Goal: Task Accomplishment & Management: Manage account settings

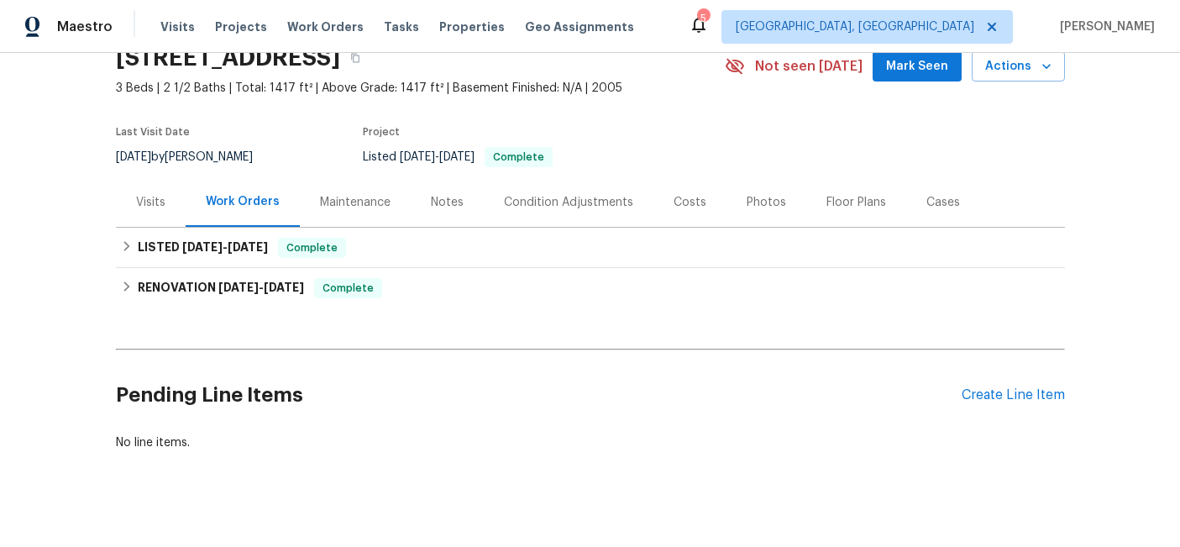
scroll to position [96, 0]
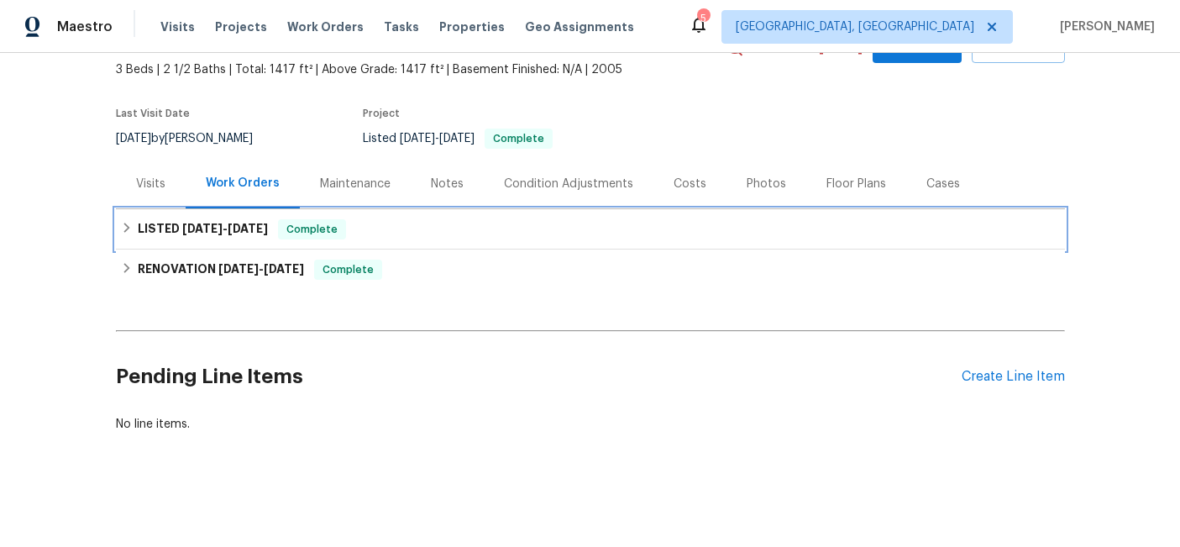
click at [235, 228] on span "[DATE]" at bounding box center [248, 228] width 40 height 12
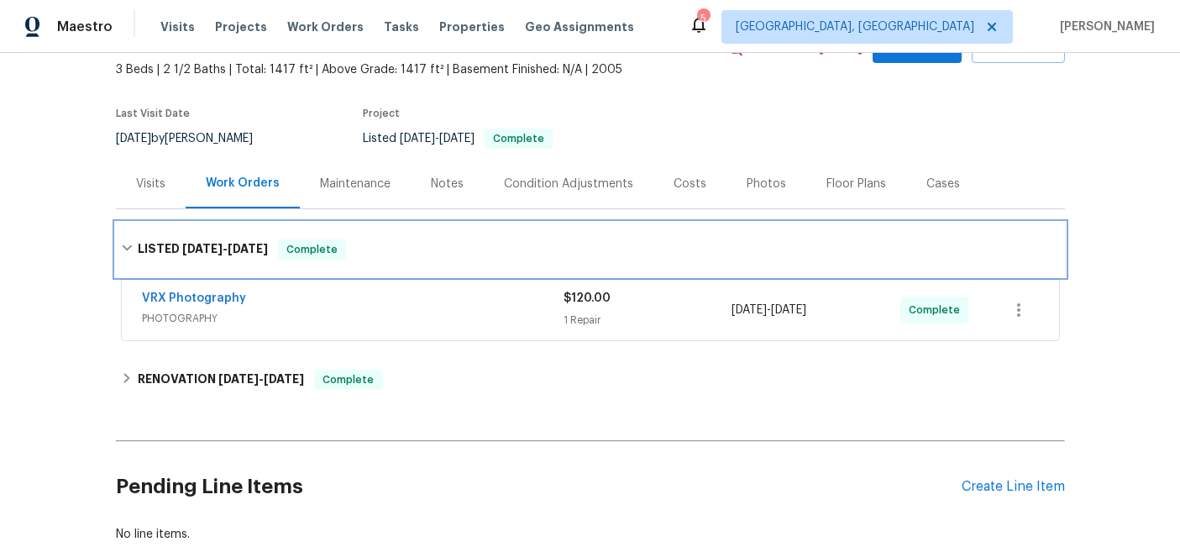
click at [235, 228] on div "LISTED [DATE] - [DATE] Complete" at bounding box center [590, 249] width 949 height 54
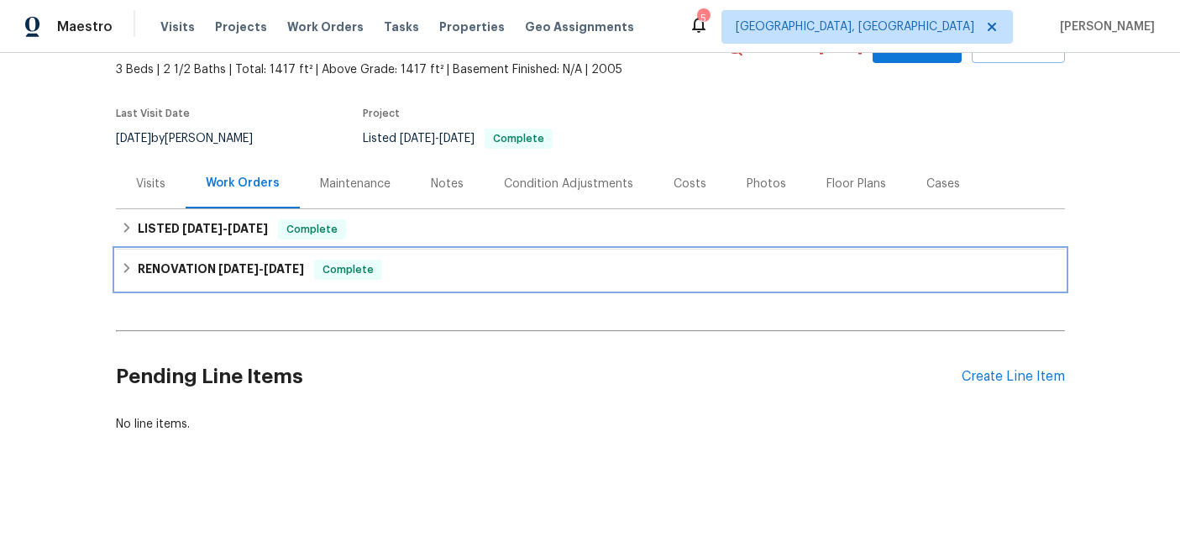
click at [233, 273] on span "[DATE]" at bounding box center [238, 269] width 40 height 12
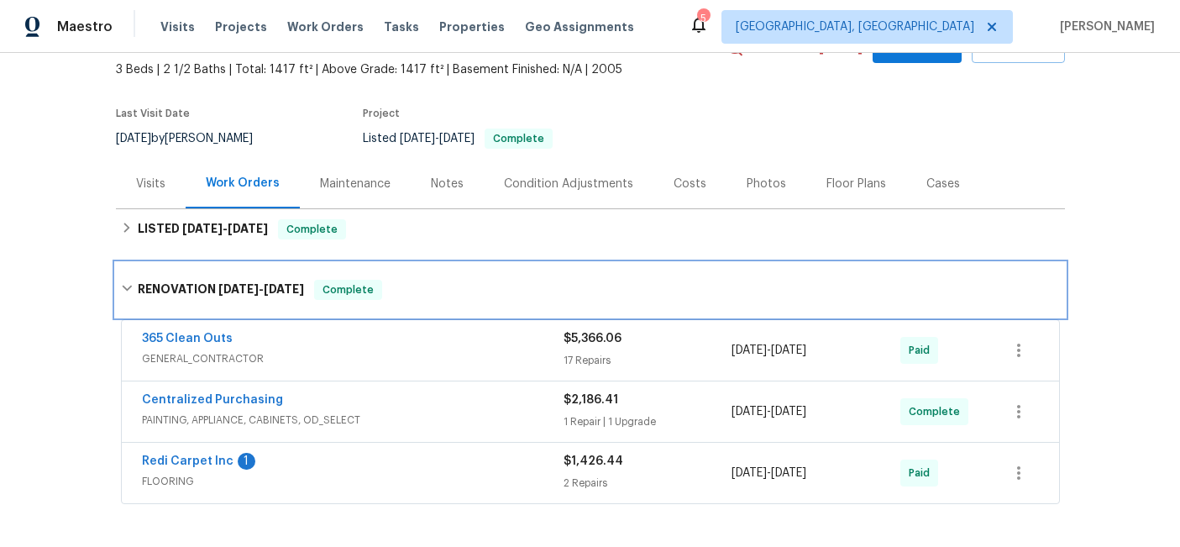
scroll to position [257, 0]
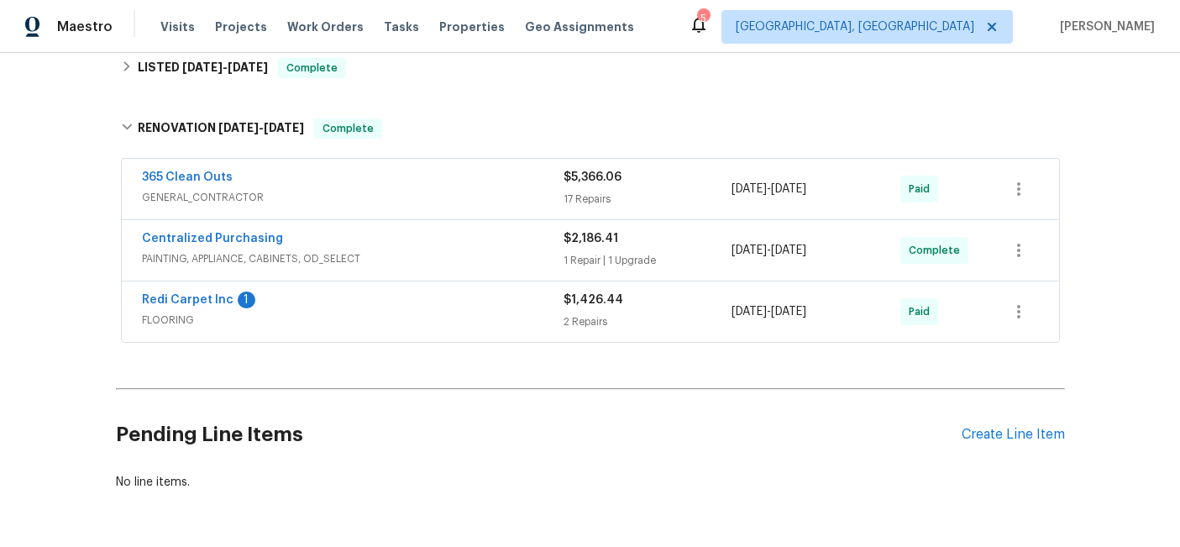
click at [345, 317] on span "FLOORING" at bounding box center [352, 319] width 421 height 17
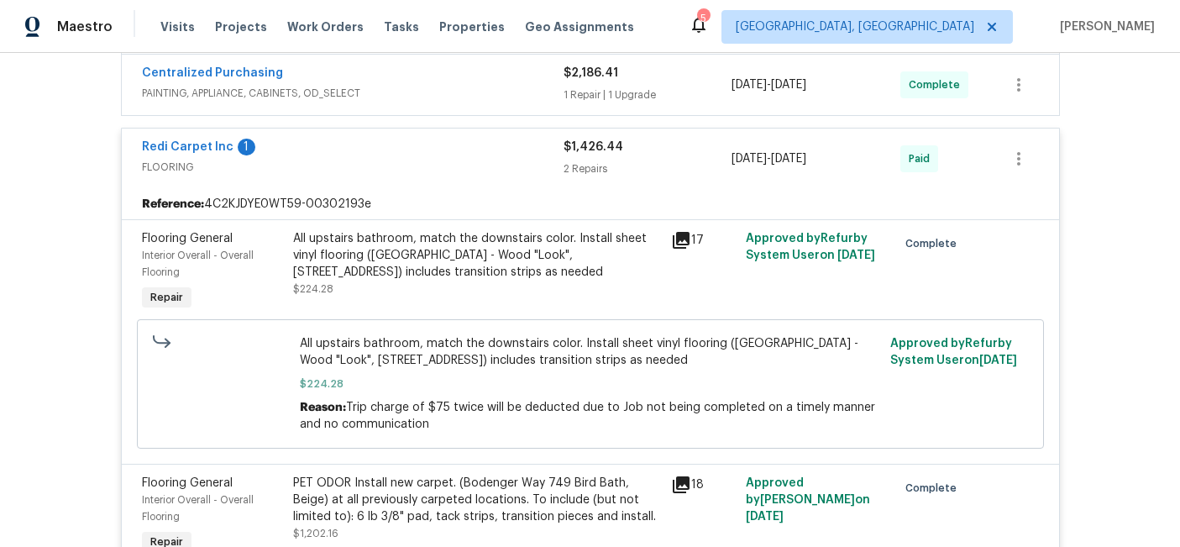
scroll to position [332, 0]
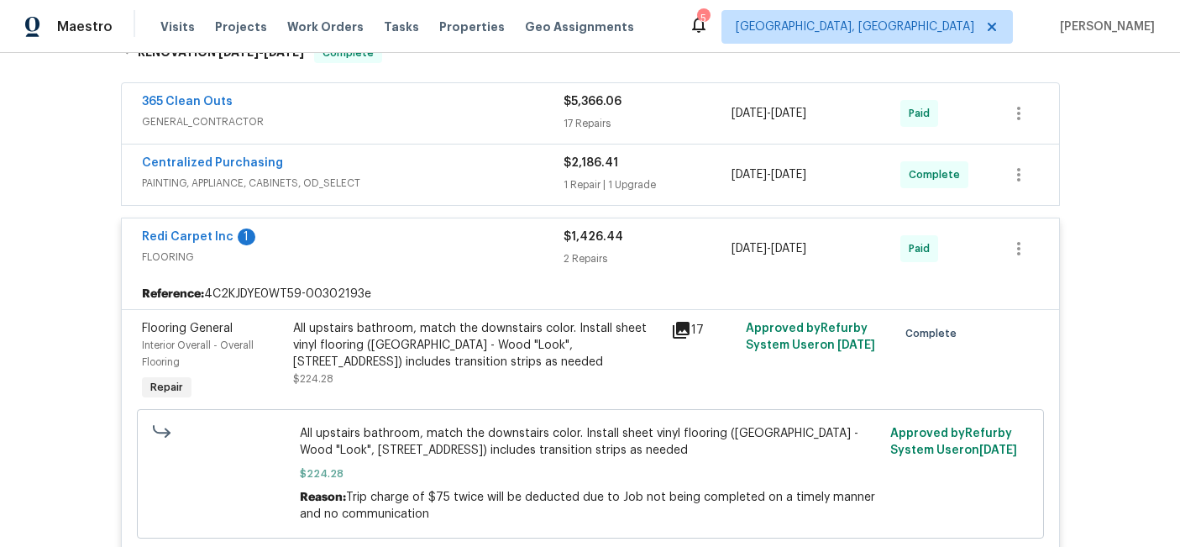
click at [325, 181] on span "PAINTING, APPLIANCE, CABINETS, OD_SELECT" at bounding box center [352, 183] width 421 height 17
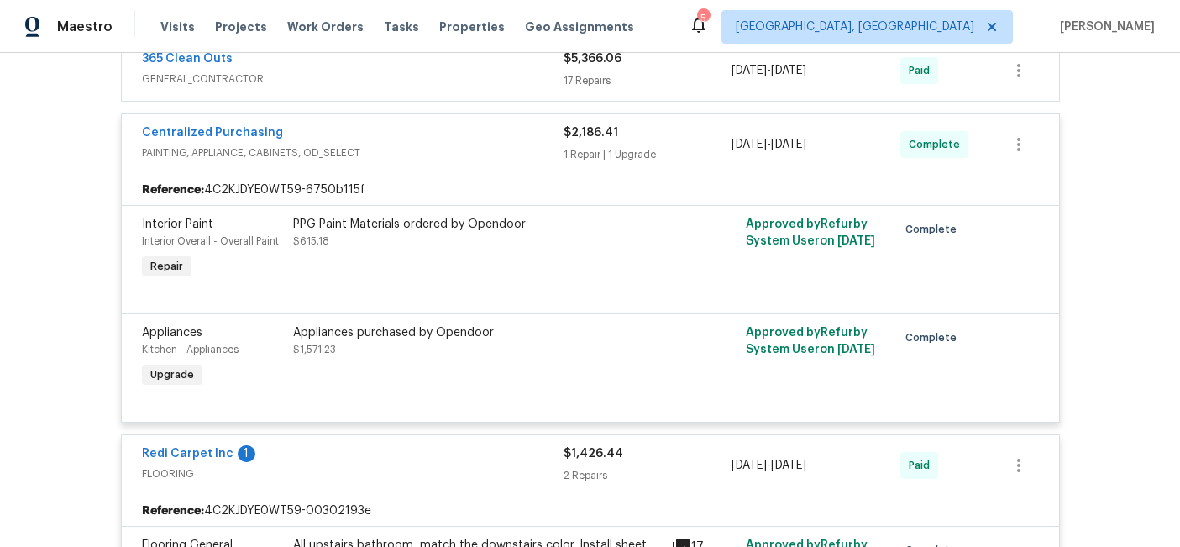
scroll to position [373, 0]
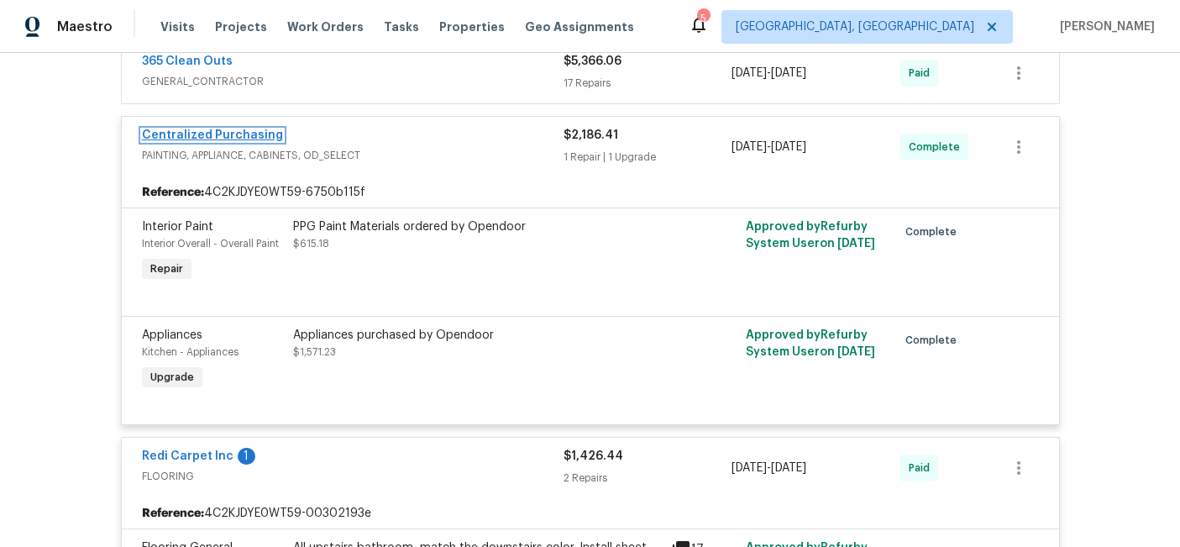
click at [223, 132] on link "Centralized Purchasing" at bounding box center [212, 135] width 141 height 12
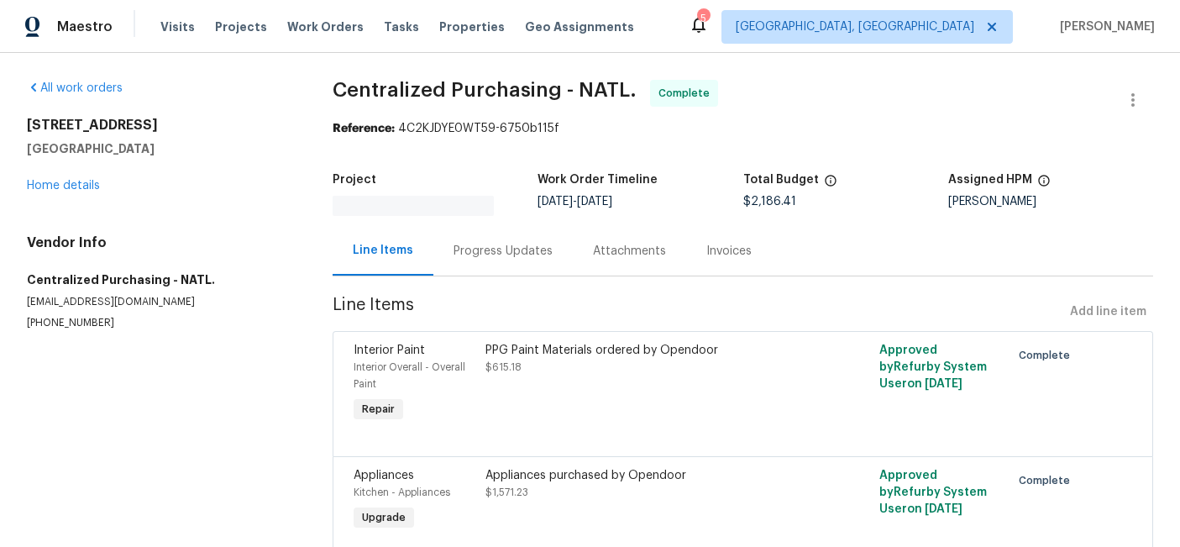
scroll to position [58, 0]
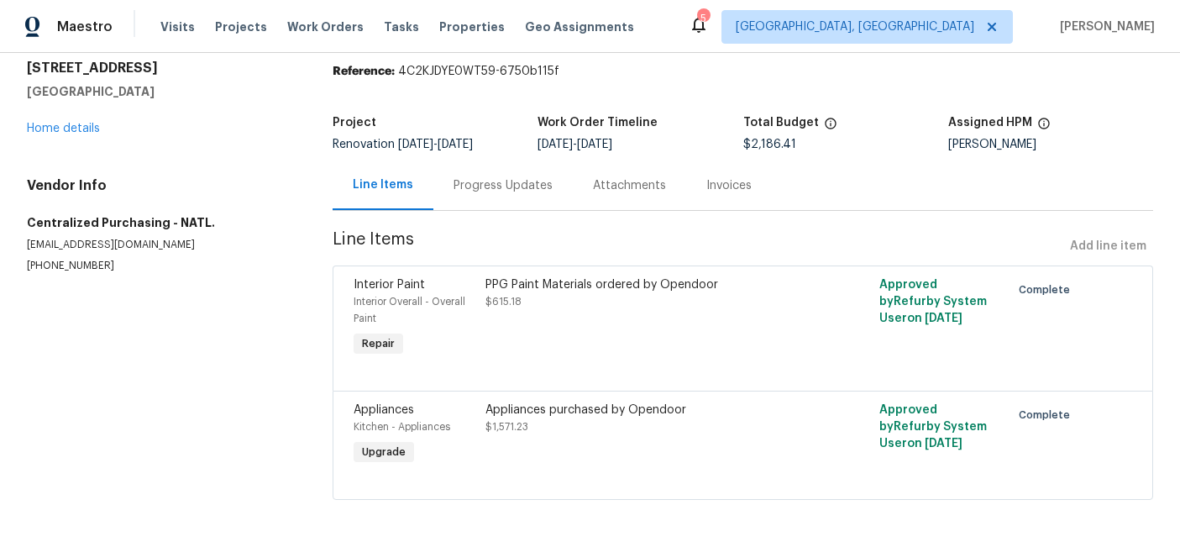
click at [502, 191] on div "Progress Updates" at bounding box center [502, 185] width 99 height 17
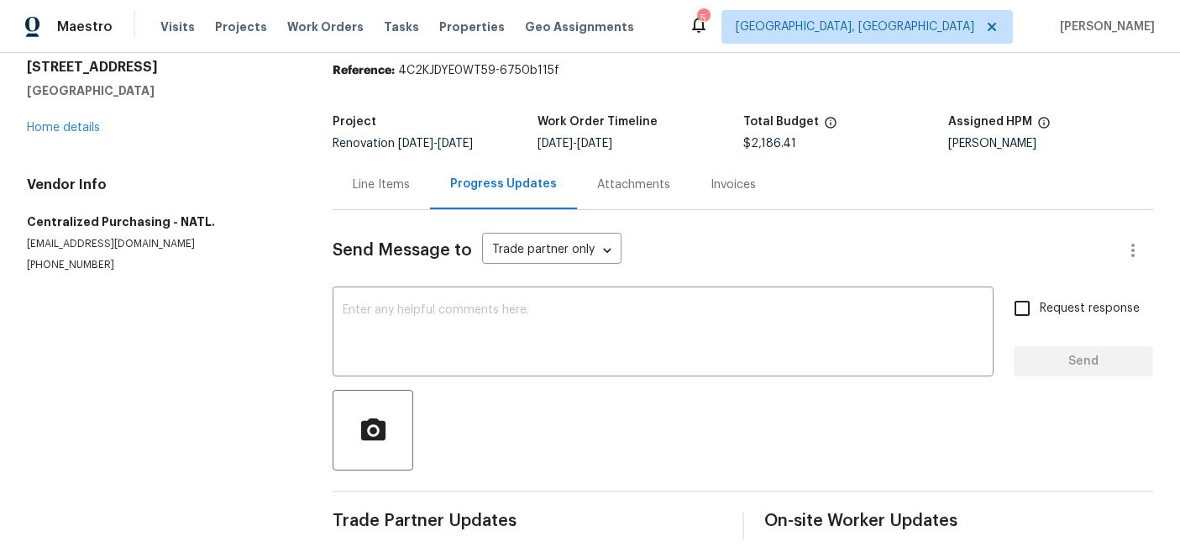
scroll to position [77, 0]
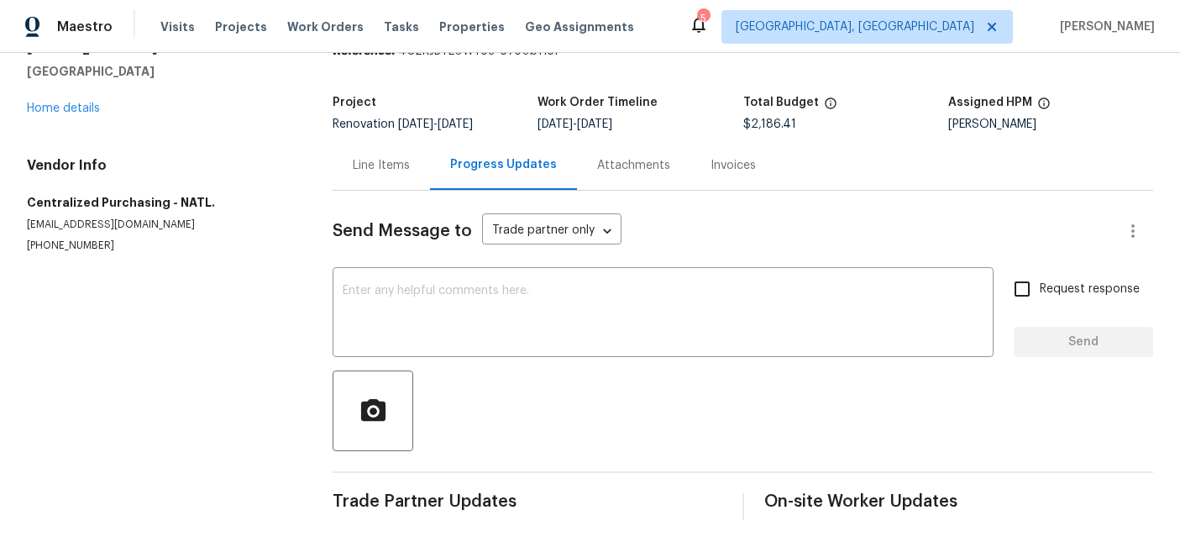
click at [727, 165] on div "Invoices" at bounding box center [732, 165] width 45 height 17
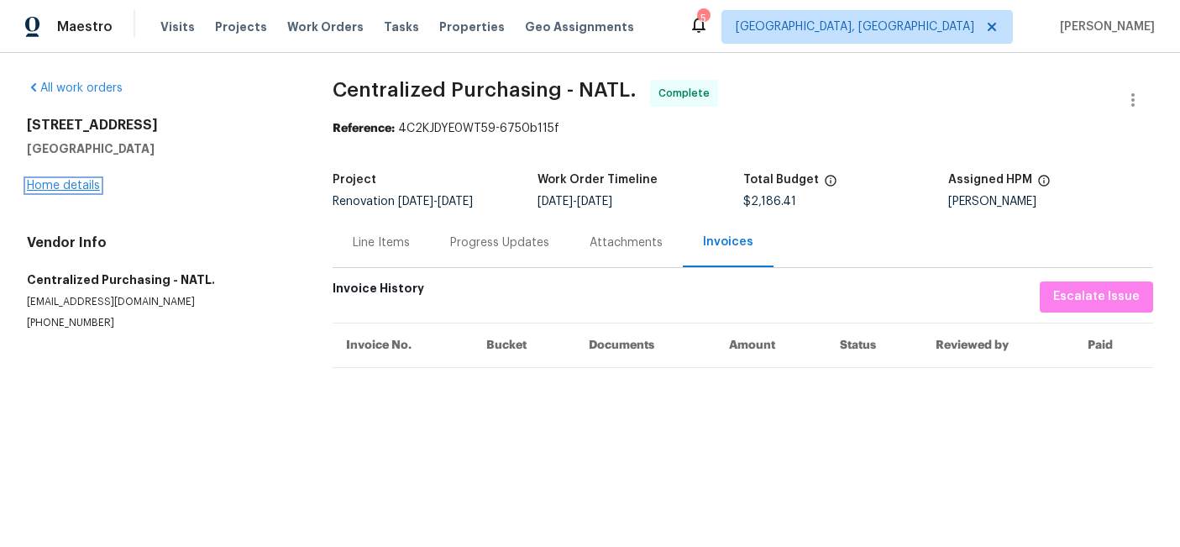
click at [74, 187] on link "Home details" at bounding box center [63, 186] width 73 height 12
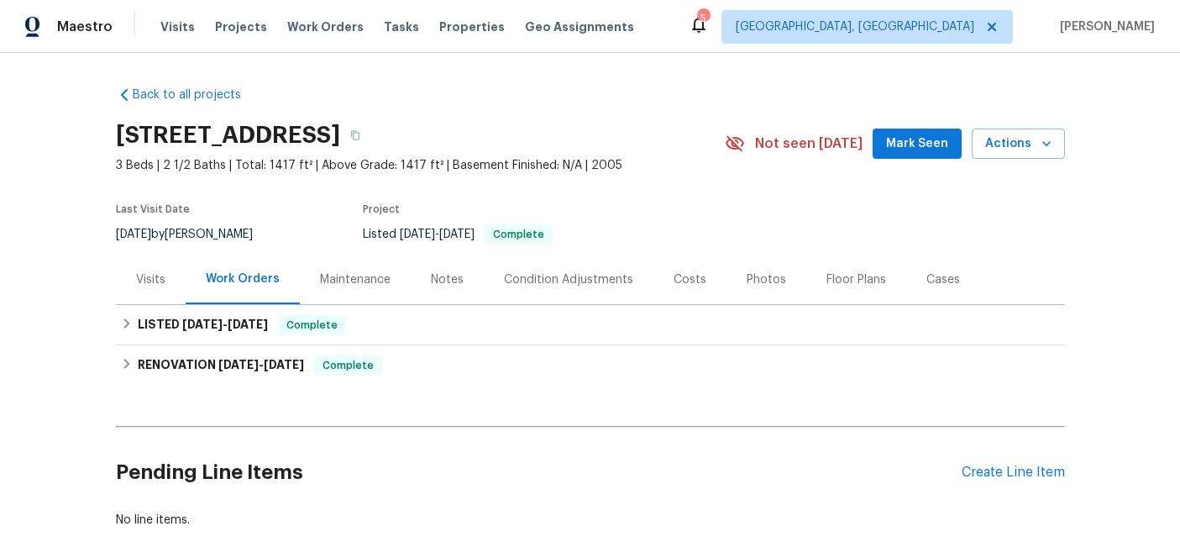
scroll to position [64, 0]
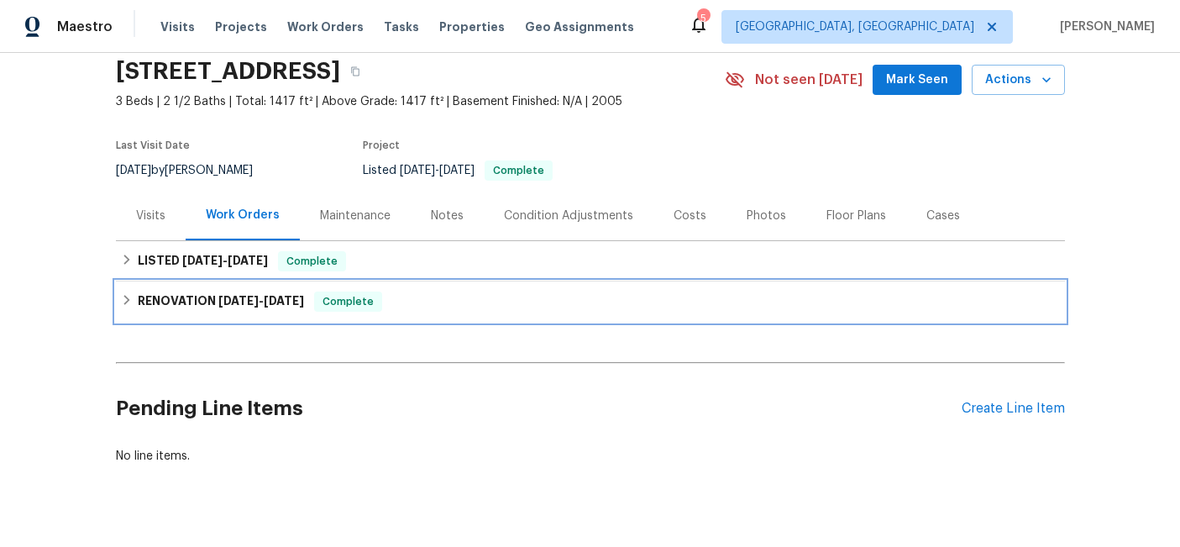
click at [251, 299] on span "[DATE]" at bounding box center [238, 301] width 40 height 12
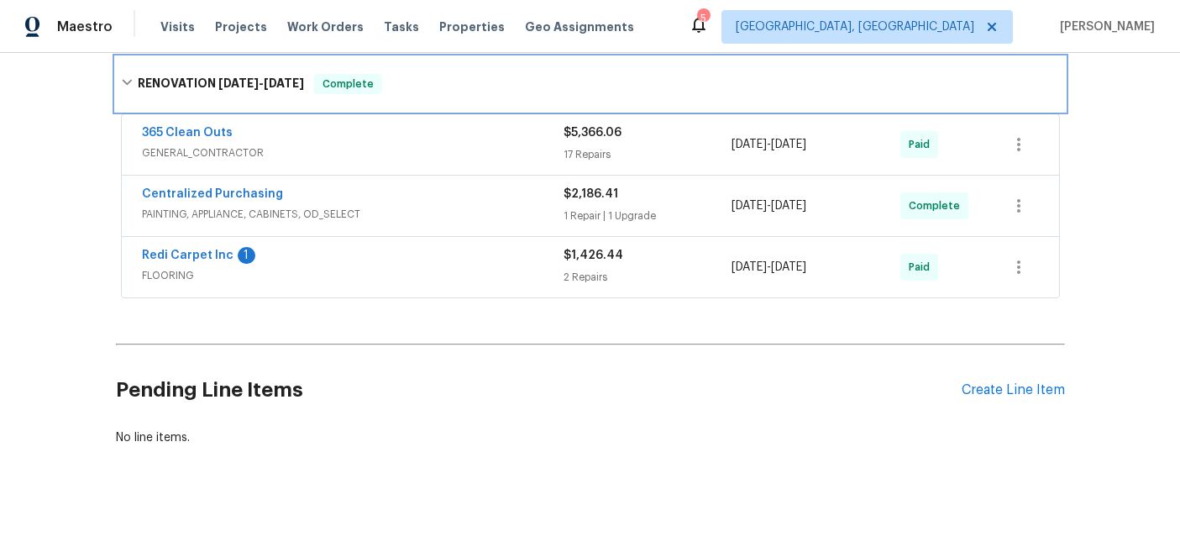
scroll to position [307, 0]
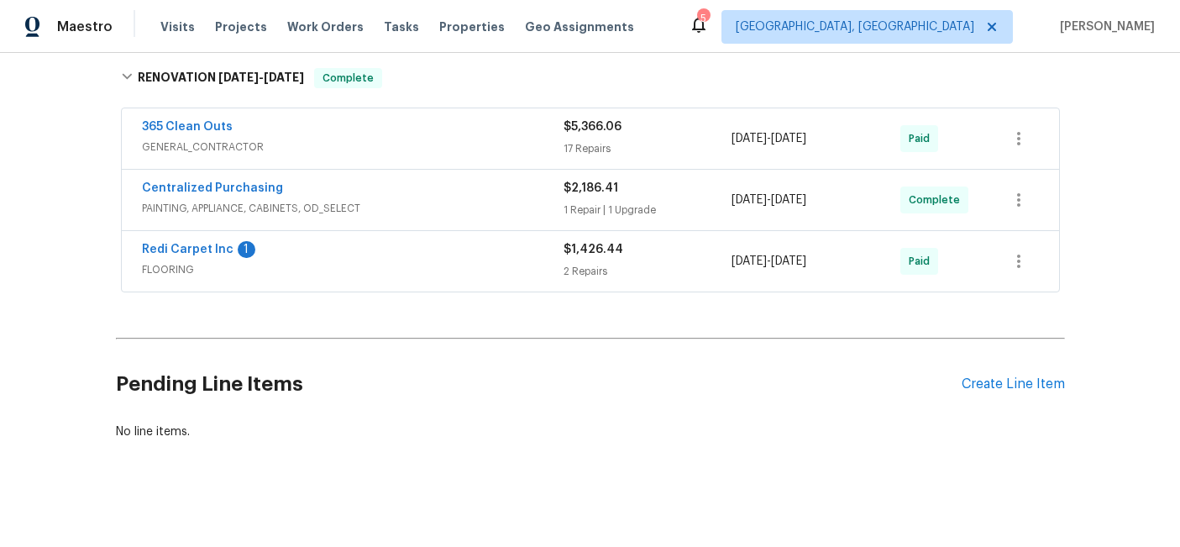
click at [341, 149] on span "GENERAL_CONTRACTOR" at bounding box center [352, 147] width 421 height 17
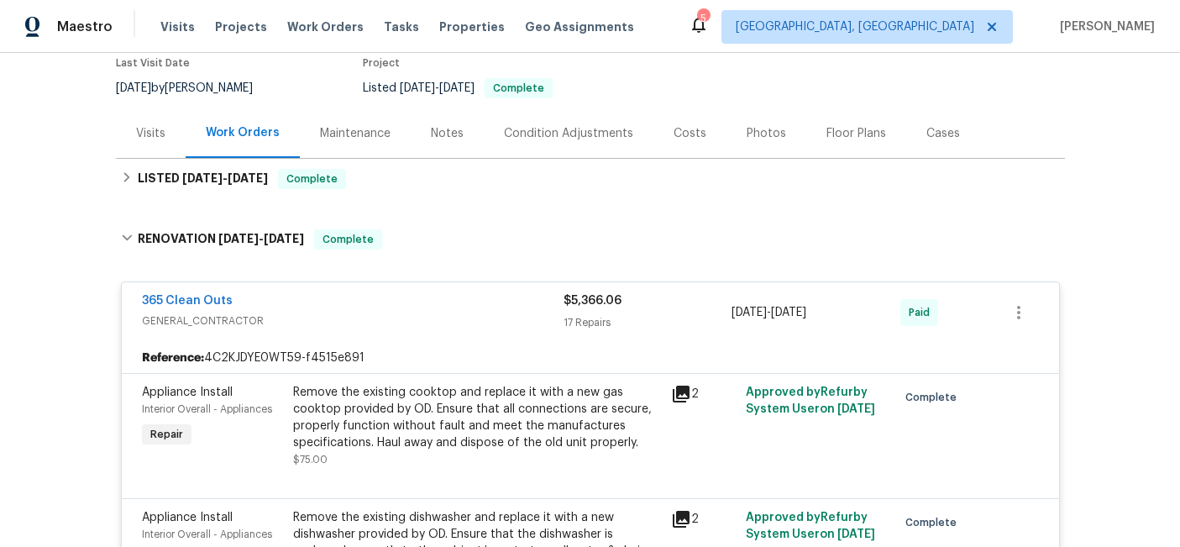
scroll to position [135, 0]
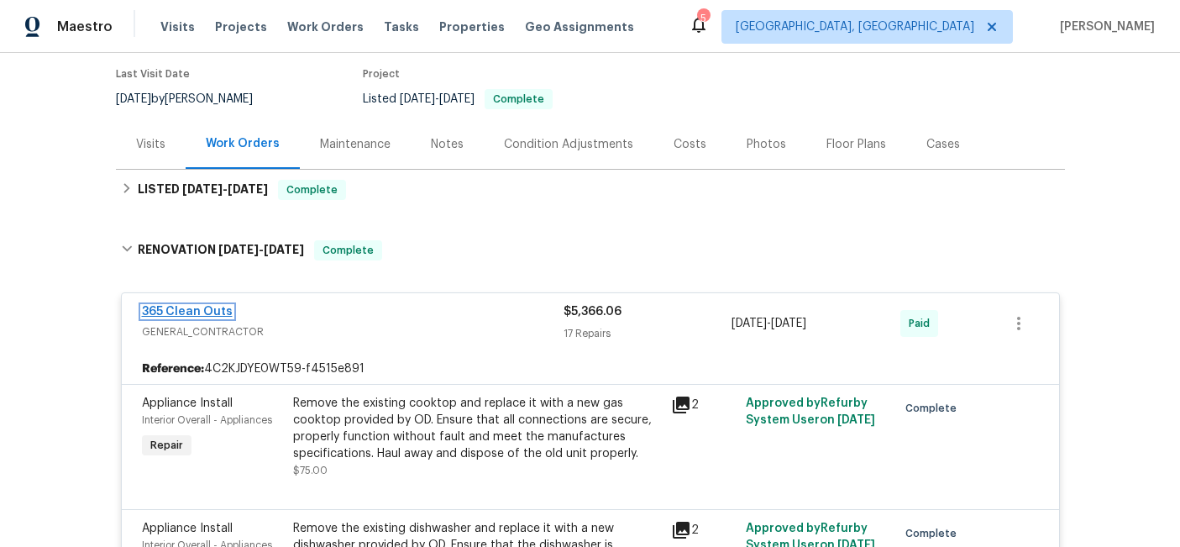
click at [180, 308] on link "365 Clean Outs" at bounding box center [187, 312] width 91 height 12
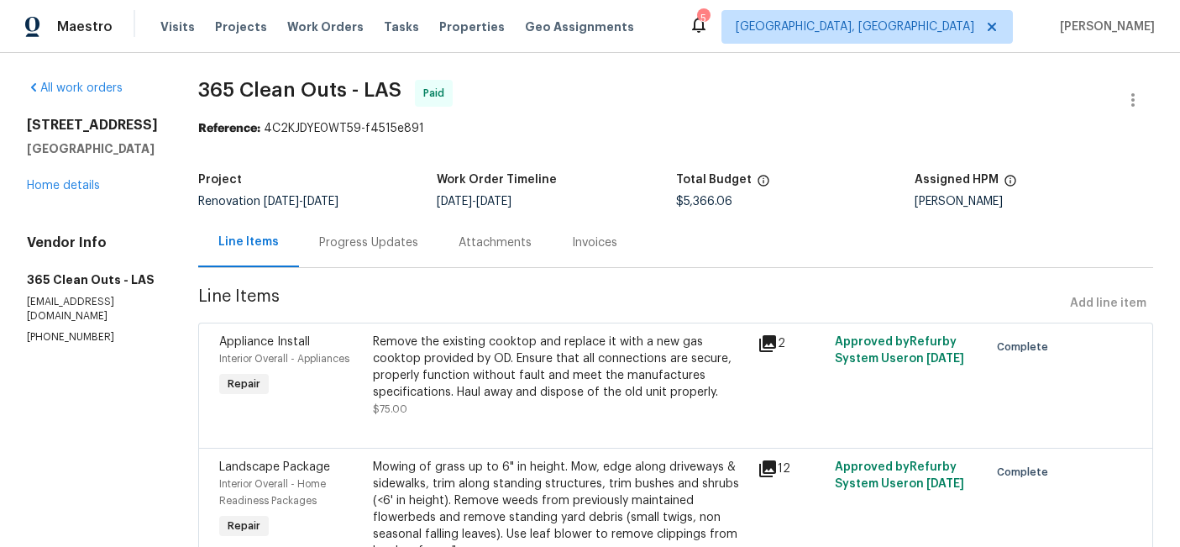
click at [582, 249] on div "Invoices" at bounding box center [594, 242] width 45 height 17
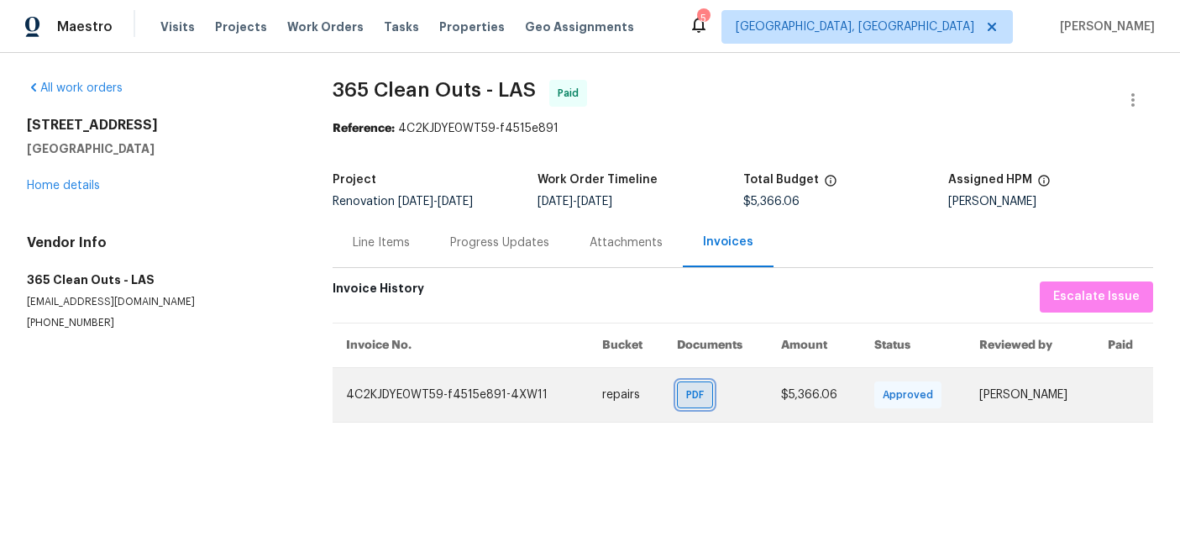
click at [677, 394] on div "PDF" at bounding box center [695, 394] width 36 height 27
